Goal: Transaction & Acquisition: Download file/media

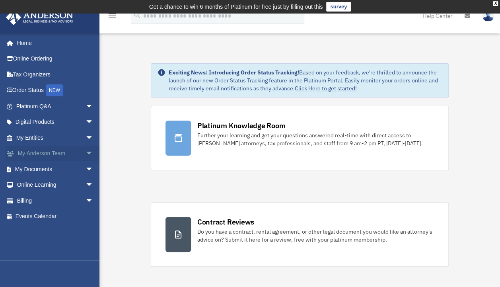
click at [42, 151] on link "My [PERSON_NAME] Team arrow_drop_down" at bounding box center [56, 154] width 100 height 16
click at [86, 152] on span "arrow_drop_down" at bounding box center [94, 154] width 16 height 16
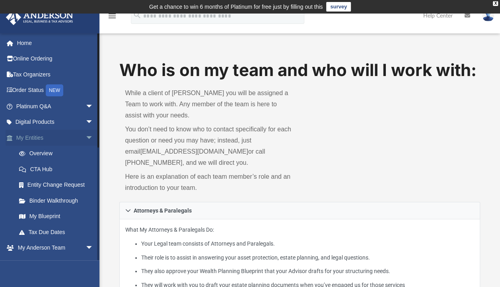
click at [86, 137] on span "arrow_drop_down" at bounding box center [94, 138] width 16 height 16
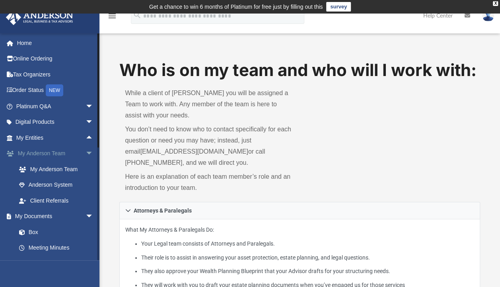
click at [86, 154] on span "arrow_drop_down" at bounding box center [94, 154] width 16 height 16
click at [30, 183] on link "Box" at bounding box center [58, 185] width 94 height 16
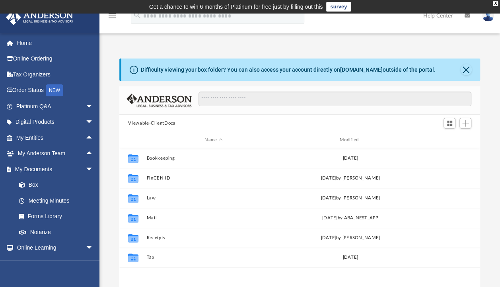
scroll to position [6, 6]
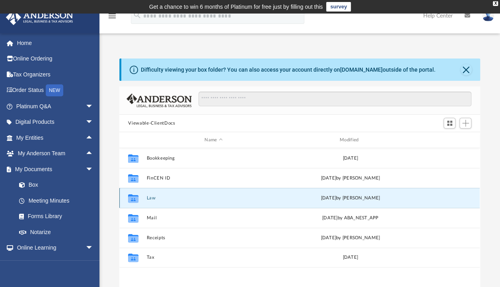
click at [153, 197] on button "Law" at bounding box center [214, 197] width 134 height 5
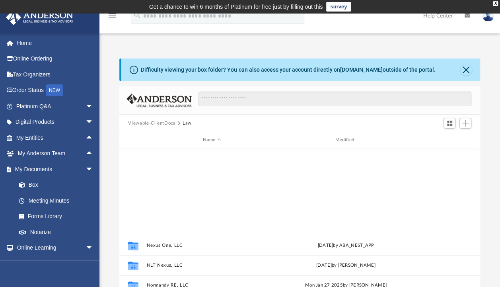
scroll to position [710, 0]
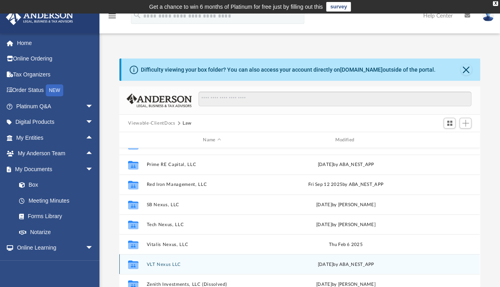
click at [163, 266] on div "Collaborated Folder VLT Nexus LLC Fri Sep 26 2025 by ABA_NEST_APP" at bounding box center [299, 264] width 361 height 20
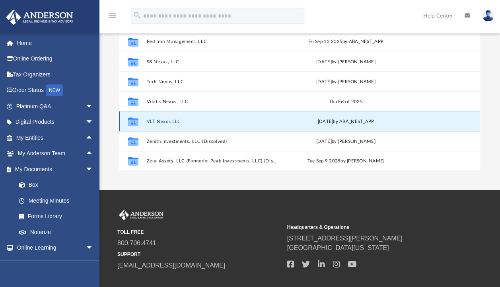
scroll to position [142, 0]
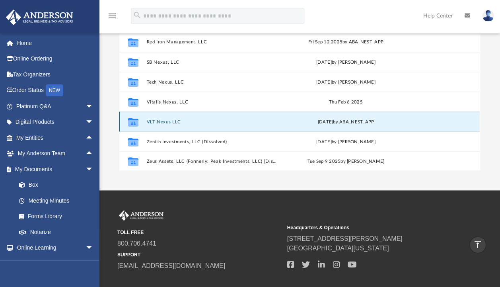
click at [156, 120] on button "VLT Nexus LLC" at bounding box center [212, 121] width 131 height 5
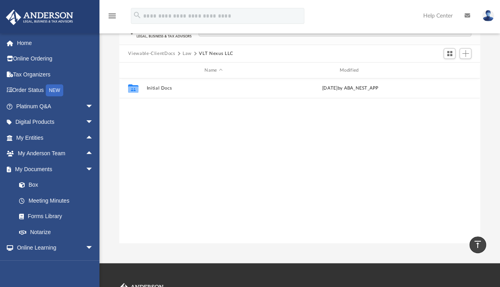
scroll to position [69, 0]
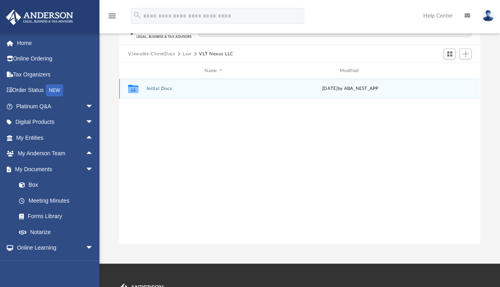
click at [160, 89] on button "Initial Docs" at bounding box center [214, 88] width 134 height 5
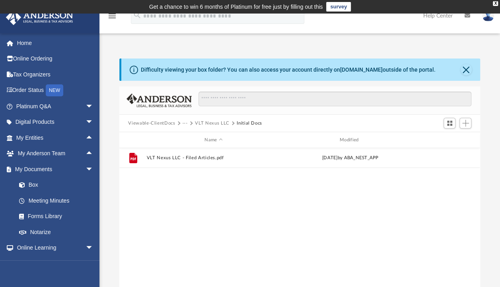
click at [186, 123] on button "···" at bounding box center [185, 123] width 5 height 7
click at [189, 135] on li "Law" at bounding box center [191, 137] width 9 height 8
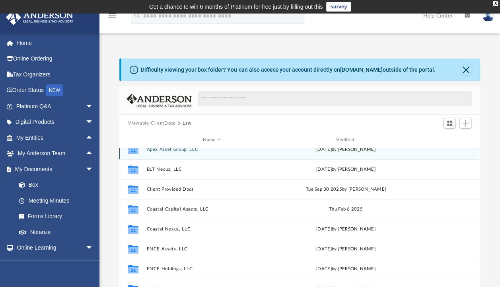
scroll to position [49, 0]
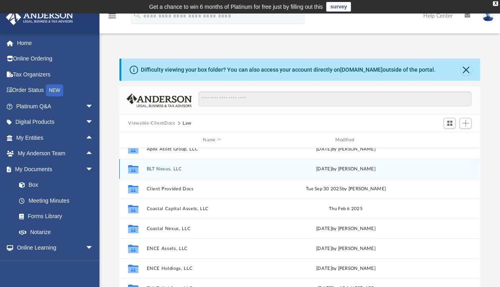
click at [167, 170] on button "BLT Nexus, LLC" at bounding box center [212, 168] width 131 height 5
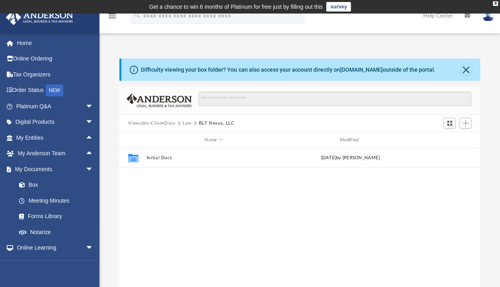
scroll to position [0, 0]
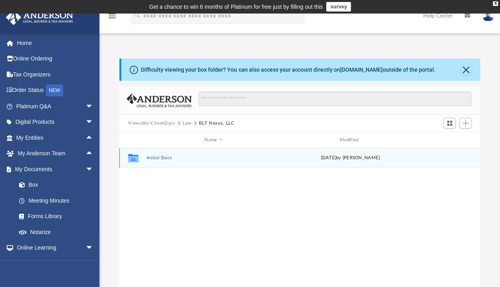
click at [158, 157] on button "Initial Docs" at bounding box center [214, 157] width 134 height 5
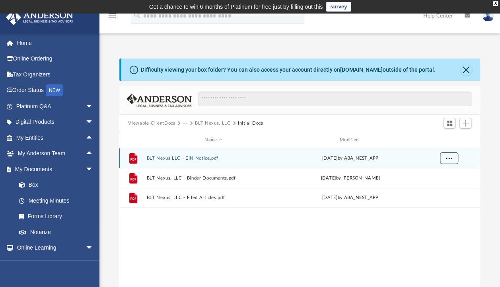
click at [448, 157] on span "More options" at bounding box center [449, 158] width 6 height 4
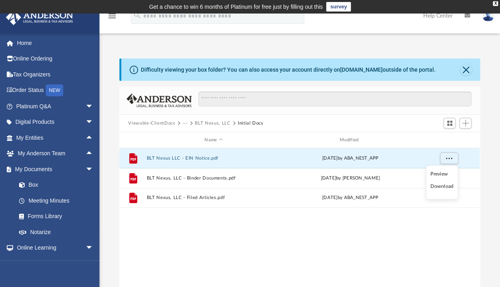
click at [439, 184] on li "Download" at bounding box center [442, 187] width 23 height 8
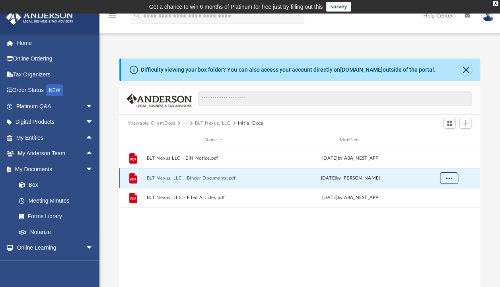
click at [449, 174] on button "More options" at bounding box center [449, 178] width 18 height 12
click at [440, 205] on li "Download" at bounding box center [442, 207] width 23 height 8
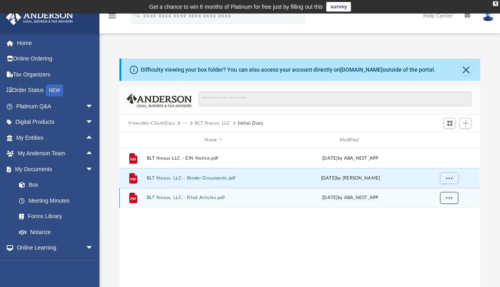
click at [451, 194] on button "More options" at bounding box center [449, 198] width 18 height 12
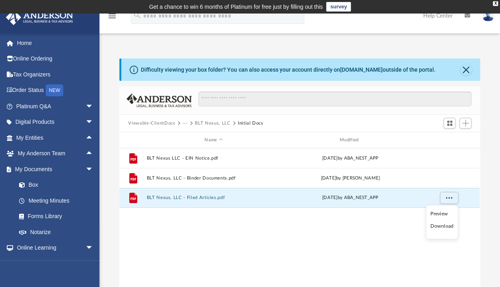
click at [437, 225] on li "Download" at bounding box center [442, 226] width 23 height 8
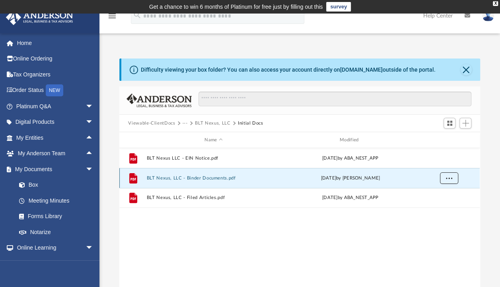
click at [449, 179] on span "More options" at bounding box center [449, 178] width 6 height 4
click at [185, 122] on button "···" at bounding box center [185, 123] width 5 height 7
click at [188, 135] on li "Law" at bounding box center [191, 137] width 9 height 8
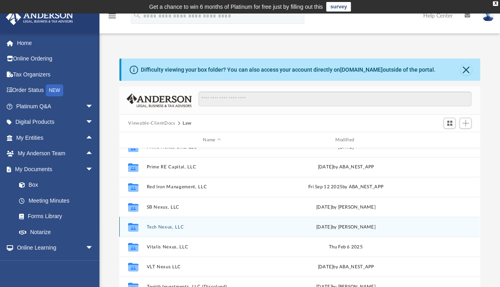
scroll to position [710, 0]
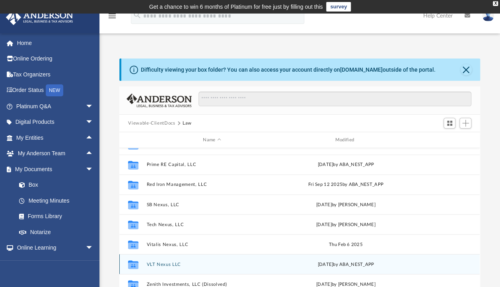
click at [166, 266] on div "Collaborated Folder VLT Nexus LLC Fri Sep 26 2025 by ABA_NEST_APP" at bounding box center [299, 264] width 361 height 20
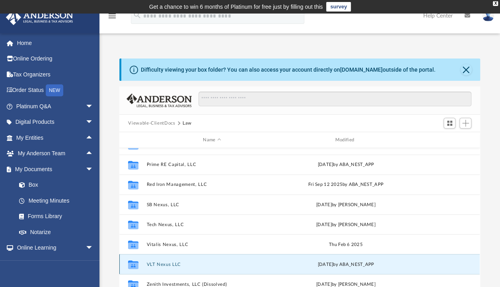
click at [179, 262] on button "VLT Nexus LLC" at bounding box center [212, 264] width 131 height 5
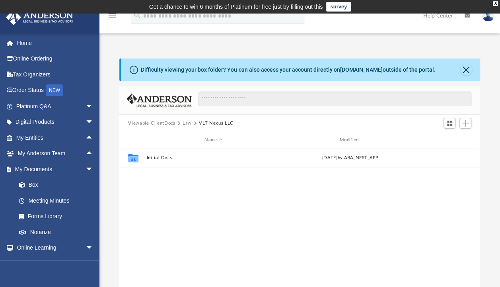
scroll to position [0, 0]
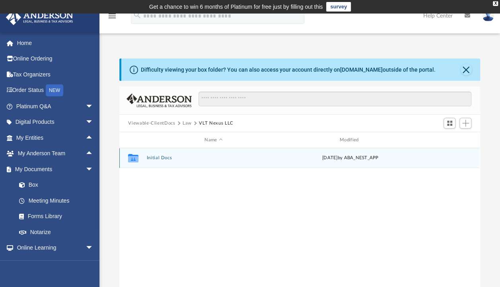
click at [150, 156] on button "Initial Docs" at bounding box center [214, 157] width 134 height 5
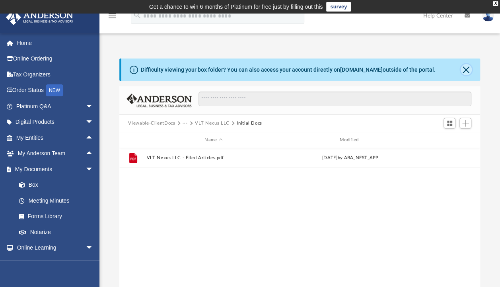
click at [468, 75] on button "Close" at bounding box center [466, 69] width 11 height 11
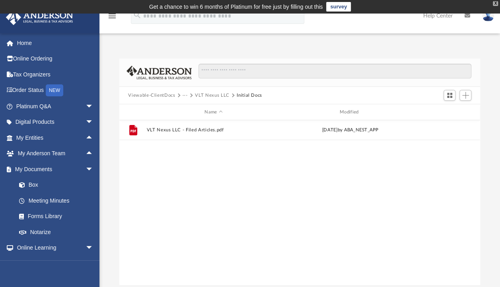
click at [496, 4] on div "X" at bounding box center [495, 3] width 5 height 5
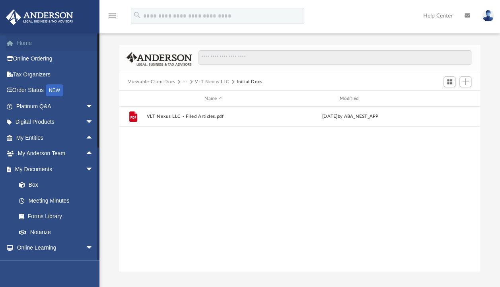
click at [29, 45] on link "Home" at bounding box center [56, 43] width 100 height 16
